Goal: Task Accomplishment & Management: Manage account settings

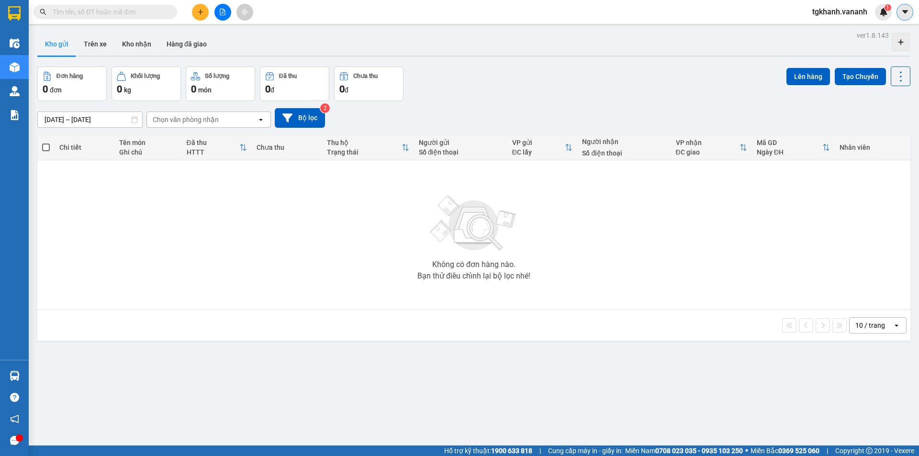
click at [907, 14] on icon "caret-down" at bounding box center [905, 12] width 9 height 9
click at [786, 15] on div "Kết quả tìm kiếm ( 0 ) Bộ lọc No Data tgkhanh.vananh 1" at bounding box center [459, 12] width 919 height 24
click at [834, 13] on span "tgkhanh.vananh" at bounding box center [840, 12] width 70 height 12
click at [840, 32] on span "Đăng xuất" at bounding box center [845, 29] width 50 height 11
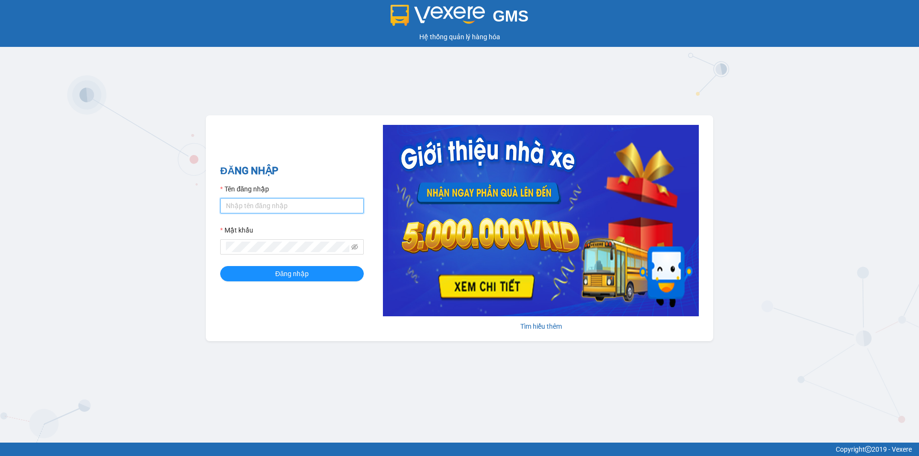
type input "tgkhanh.vananh"
click at [271, 207] on input "tgkhanh.vananh" at bounding box center [292, 205] width 144 height 15
drag, startPoint x: 178, startPoint y: 213, endPoint x: 133, endPoint y: 215, distance: 45.0
click at [133, 215] on div "GMS Hệ thống quản lý hàng hóa ĐĂNG NHẬP Tên đăng nhập tgkhanh.vananh Mật khẩu Đ…" at bounding box center [459, 221] width 919 height 443
type input "dtyen.vananh"
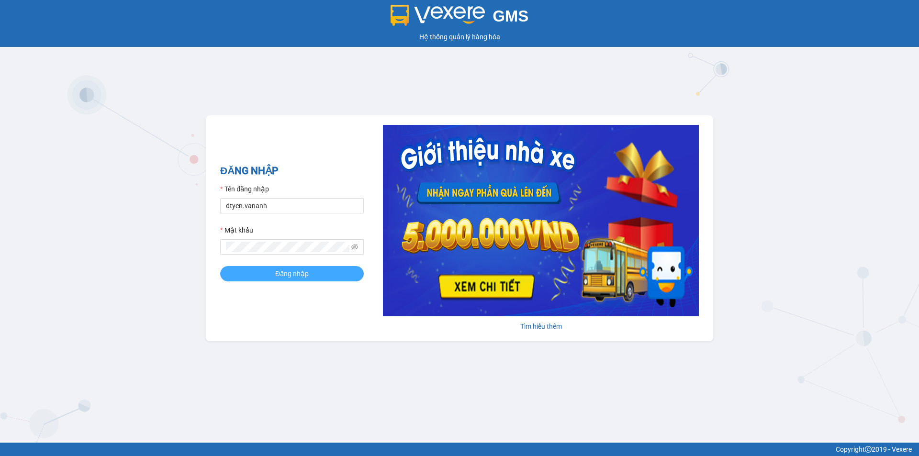
click at [292, 272] on span "Đăng nhập" at bounding box center [292, 274] width 34 height 11
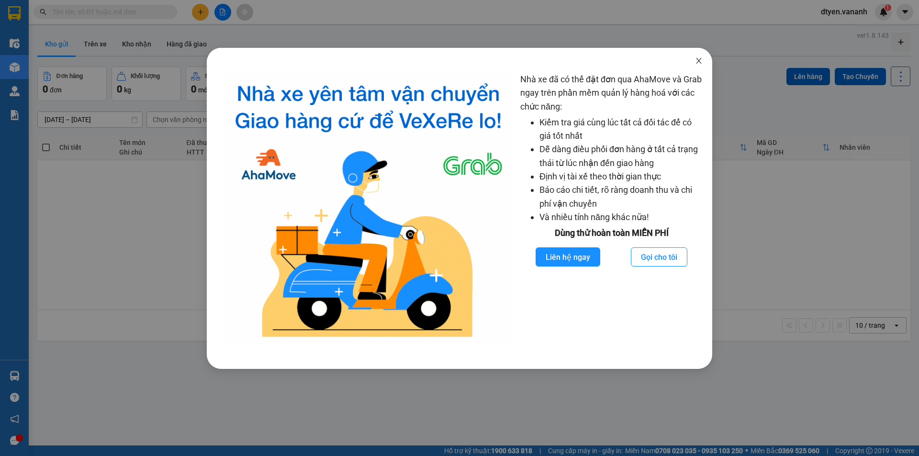
click at [693, 59] on span "Close" at bounding box center [699, 61] width 27 height 27
